Goal: Task Accomplishment & Management: Use online tool/utility

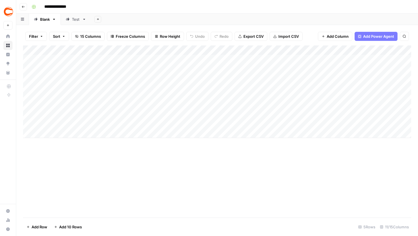
click at [11, 11] on img "Workspace: Covers" at bounding box center [8, 12] width 10 height 10
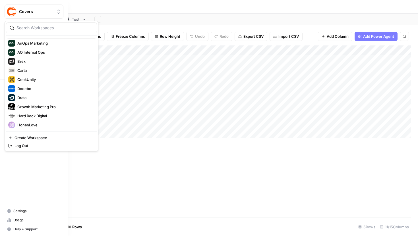
scroll to position [41, 0]
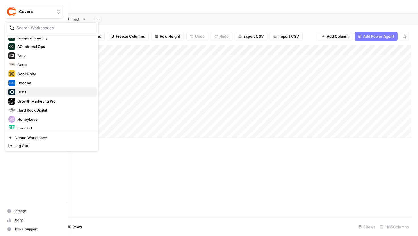
click at [28, 88] on button "Drata" at bounding box center [51, 91] width 91 height 9
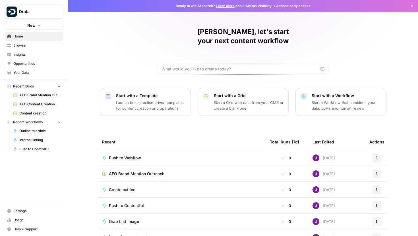
click at [38, 114] on span "Content creation" at bounding box center [39, 113] width 41 height 5
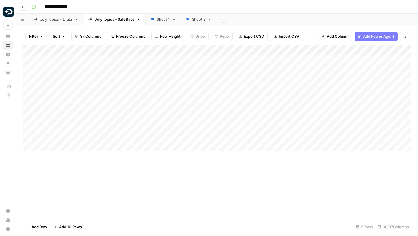
click at [61, 24] on link "July topics - Drata" at bounding box center [56, 19] width 55 height 11
click at [214, 181] on div "Add Column" at bounding box center [217, 131] width 388 height 172
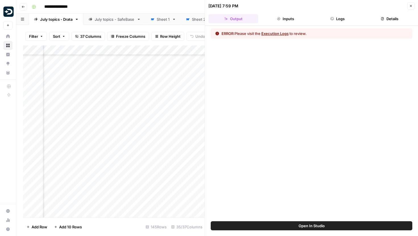
click at [331, 19] on icon "button" at bounding box center [331, 18] width 3 height 3
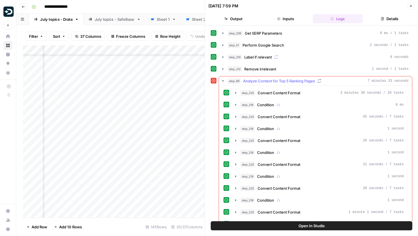
scroll to position [25, 0]
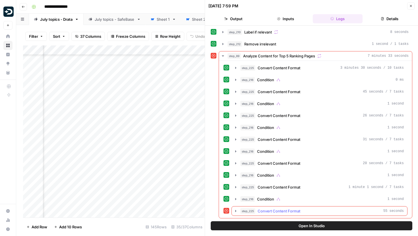
click at [234, 210] on icon "button" at bounding box center [235, 211] width 5 height 5
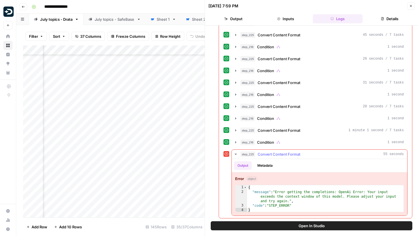
click at [237, 155] on icon "button" at bounding box center [235, 154] width 5 height 5
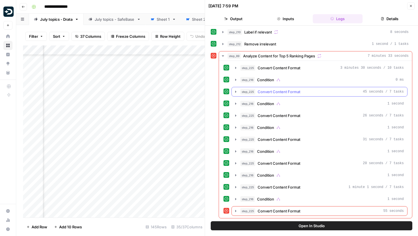
scroll to position [25, 0]
click at [408, 5] on button "Close" at bounding box center [410, 5] width 7 height 7
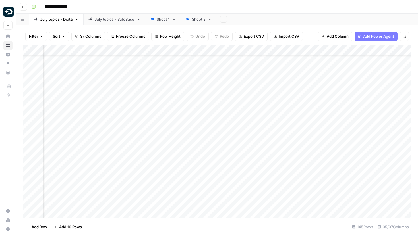
scroll to position [949, 406]
click at [212, 100] on div "Add Column" at bounding box center [217, 131] width 388 height 172
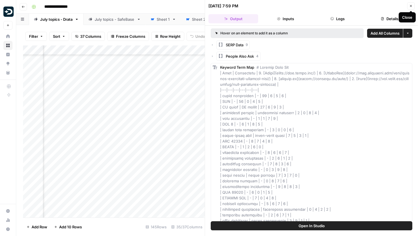
click at [409, 7] on icon "button" at bounding box center [410, 5] width 3 height 3
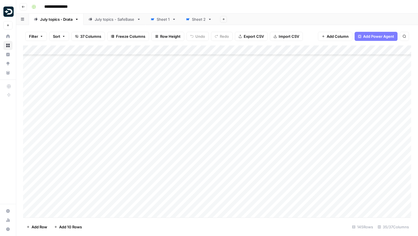
scroll to position [601, 0]
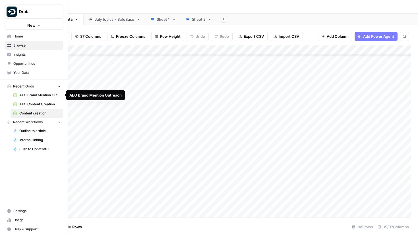
click at [30, 105] on span "AEO Content Creation" at bounding box center [39, 104] width 41 height 5
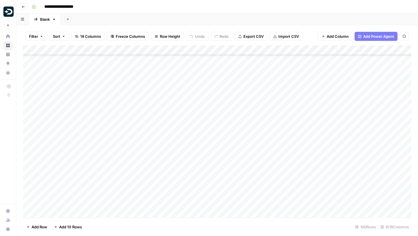
scroll to position [111, 0]
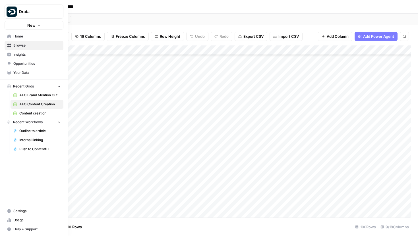
click at [28, 110] on link "Content creation" at bounding box center [37, 113] width 53 height 9
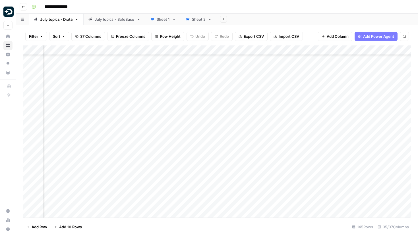
scroll to position [640, 0]
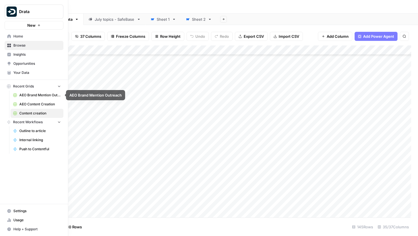
click at [29, 102] on span "AEO Content Creation" at bounding box center [39, 104] width 41 height 5
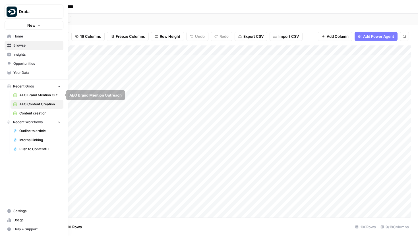
click at [30, 111] on span "Content creation" at bounding box center [39, 113] width 41 height 5
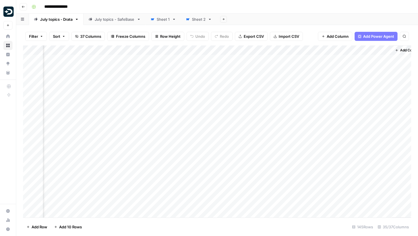
scroll to position [0, 1533]
click at [196, 49] on div "Add Column" at bounding box center [217, 131] width 388 height 172
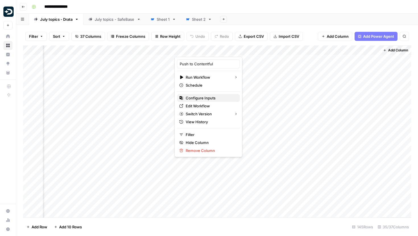
click at [198, 96] on span "Configure Inputs" at bounding box center [210, 98] width 50 height 6
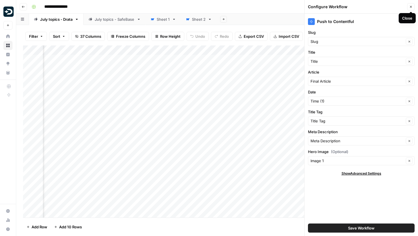
click at [408, 9] on button "Close" at bounding box center [410, 6] width 7 height 7
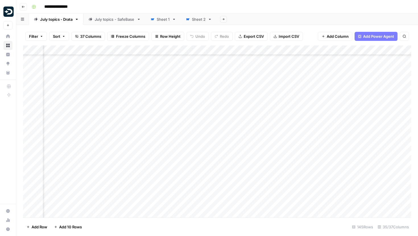
scroll to position [574, 60]
click at [303, 149] on div "Add Column" at bounding box center [217, 131] width 388 height 172
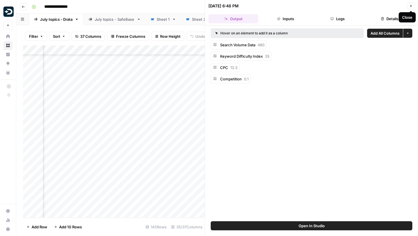
click at [410, 7] on icon "button" at bounding box center [410, 5] width 3 height 3
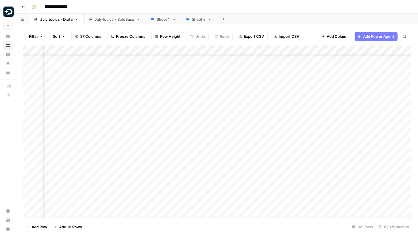
scroll to position [593, 60]
click at [302, 145] on div "Add Column" at bounding box center [217, 131] width 388 height 172
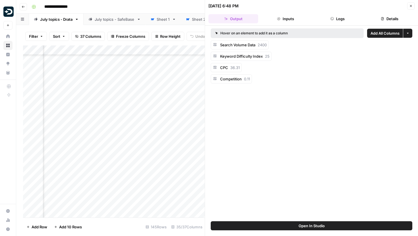
click at [407, 7] on button "Close" at bounding box center [410, 5] width 7 height 7
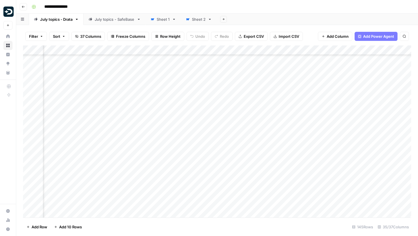
scroll to position [683, 60]
click at [301, 130] on div "Add Column" at bounding box center [217, 131] width 388 height 172
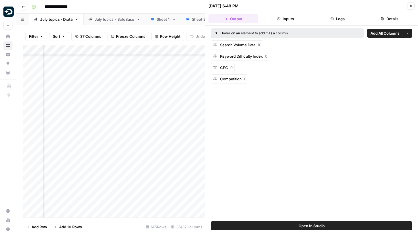
click at [410, 7] on icon "button" at bounding box center [410, 5] width 3 height 3
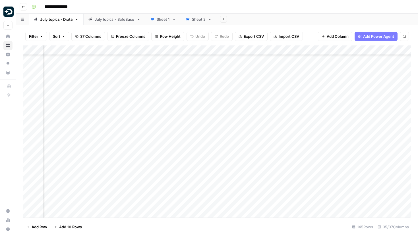
scroll to position [775, 60]
click at [301, 142] on div "Add Column" at bounding box center [217, 131] width 388 height 172
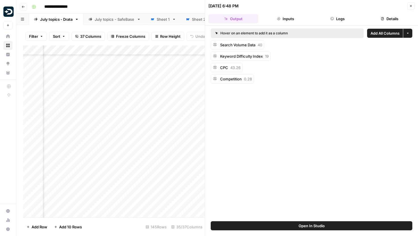
click at [411, 5] on icon "button" at bounding box center [411, 6] width 2 height 2
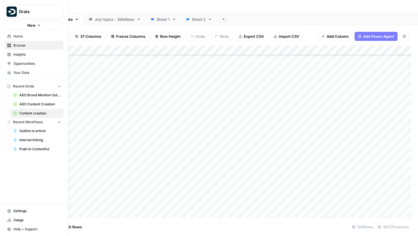
click at [37, 98] on link "AEO Brand Mention Outreach" at bounding box center [37, 95] width 53 height 9
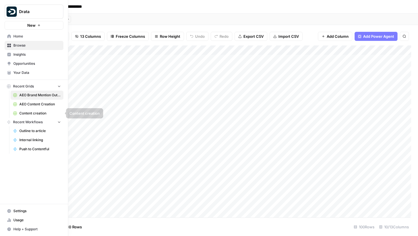
click at [40, 107] on link "AEO Content Creation" at bounding box center [37, 104] width 53 height 9
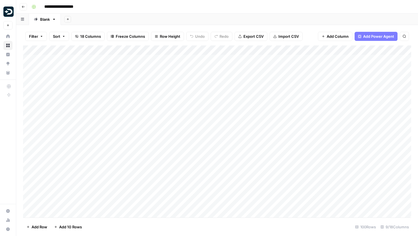
click at [242, 60] on div "Add Column" at bounding box center [217, 131] width 388 height 172
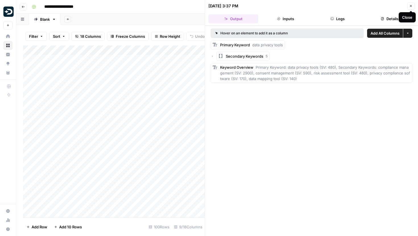
click at [408, 8] on button "Close" at bounding box center [410, 5] width 7 height 7
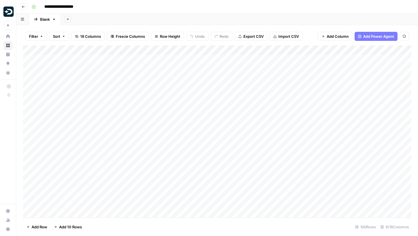
click at [241, 88] on div "Add Column" at bounding box center [217, 131] width 388 height 172
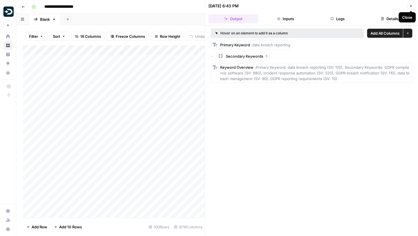
click at [412, 6] on button "Close" at bounding box center [410, 5] width 7 height 7
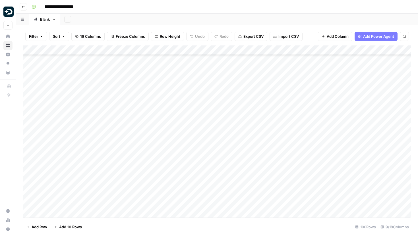
scroll to position [379, 0]
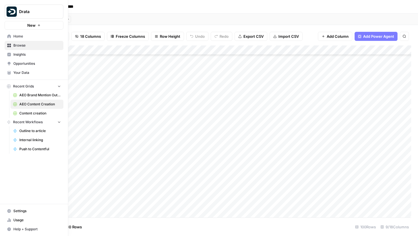
click at [34, 113] on span "Content creation" at bounding box center [39, 113] width 41 height 5
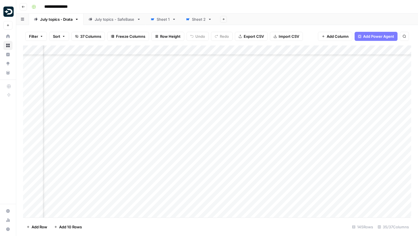
scroll to position [631, 625]
click at [233, 49] on div "Add Column" at bounding box center [217, 131] width 388 height 172
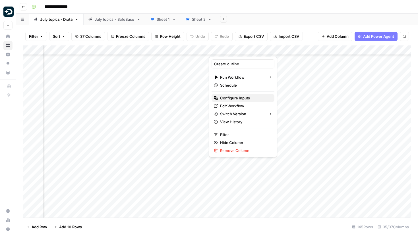
click at [237, 100] on span "Configure Inputs" at bounding box center [245, 98] width 50 height 6
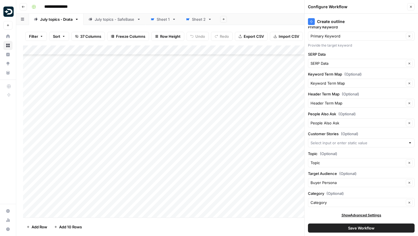
scroll to position [0, 0]
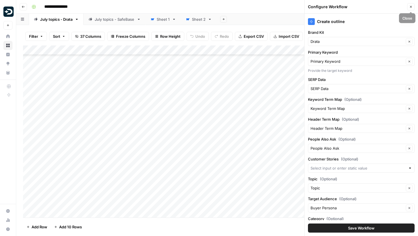
click at [412, 9] on button "Close" at bounding box center [410, 6] width 7 height 7
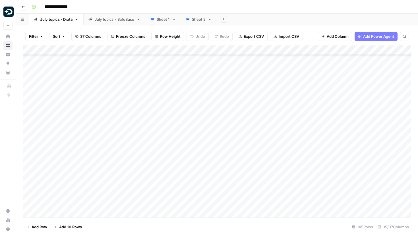
scroll to position [631, 0]
